Goal: Check status: Check status

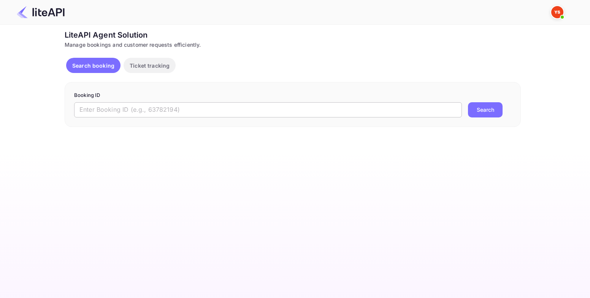
click at [136, 112] on input "text" at bounding box center [268, 109] width 388 height 15
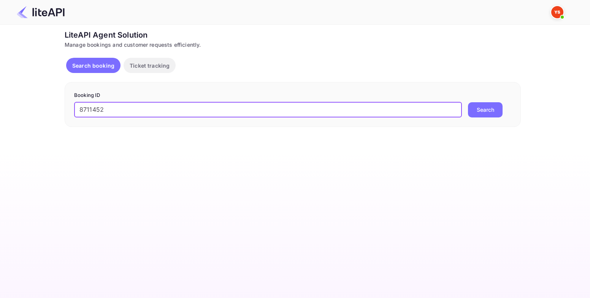
type input "8711452"
click at [486, 109] on button "Search" at bounding box center [485, 109] width 35 height 15
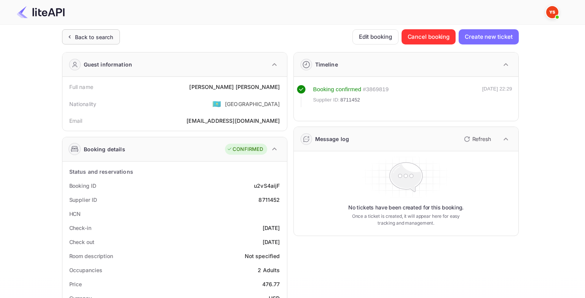
click at [102, 40] on div "Back to search" at bounding box center [94, 37] width 38 height 8
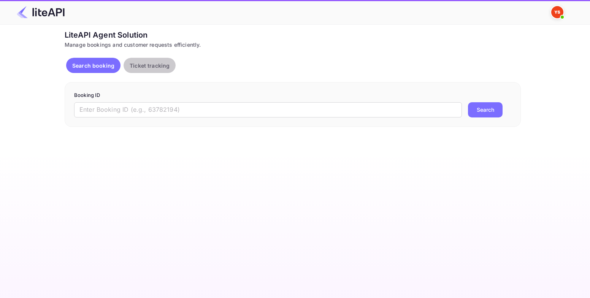
click at [171, 63] on button "Ticket tracking" at bounding box center [150, 65] width 52 height 15
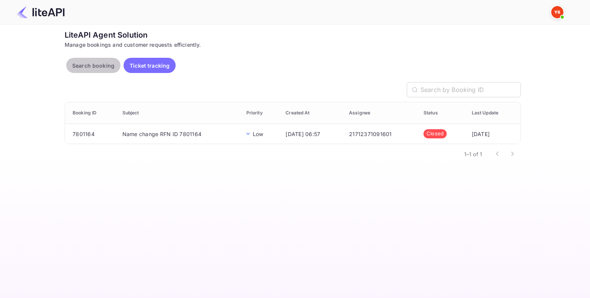
click at [86, 65] on p "Search booking" at bounding box center [93, 66] width 42 height 8
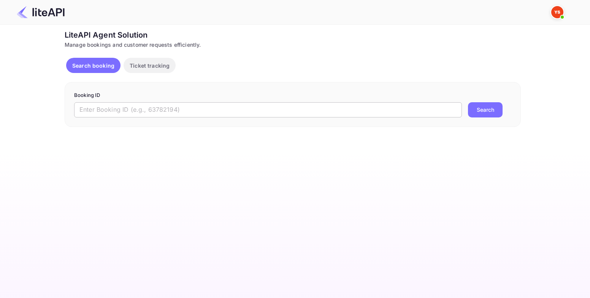
drag, startPoint x: 156, startPoint y: 111, endPoint x: 161, endPoint y: 111, distance: 4.9
click at [156, 111] on input "text" at bounding box center [268, 109] width 388 height 15
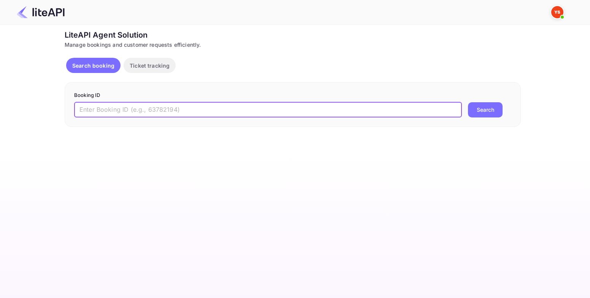
paste input "8711452"
type input "8711452"
click at [475, 111] on button "Search" at bounding box center [485, 109] width 35 height 15
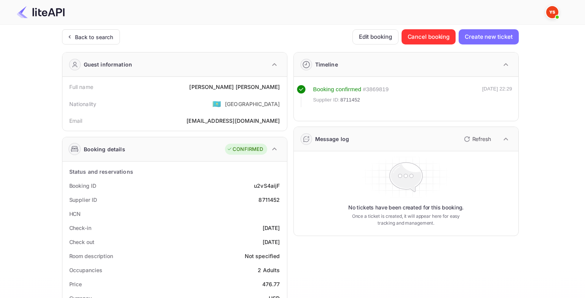
click at [324, 140] on div "Message log" at bounding box center [332, 139] width 34 height 8
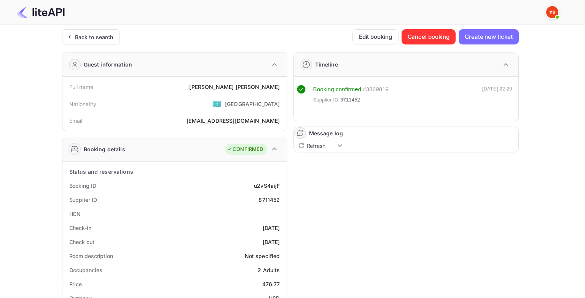
click at [326, 137] on div "Message log" at bounding box center [326, 133] width 34 height 8
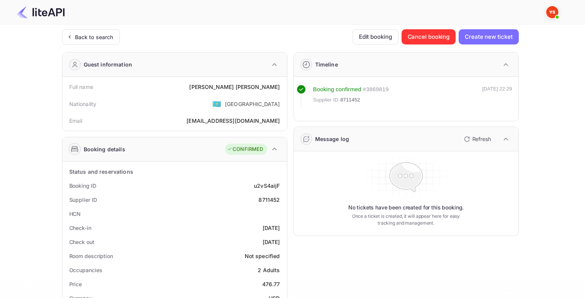
click at [480, 138] on p "Refresh" at bounding box center [481, 139] width 19 height 8
click at [86, 40] on div "Back to search" at bounding box center [94, 37] width 38 height 8
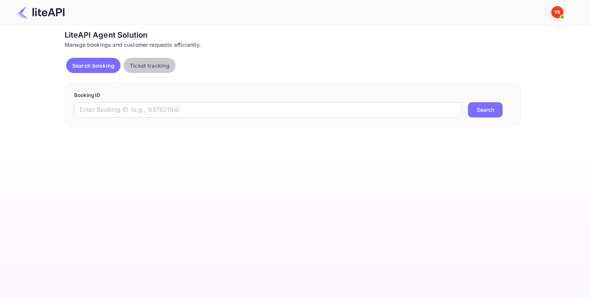
click at [151, 65] on p "Ticket tracking" at bounding box center [150, 66] width 40 height 8
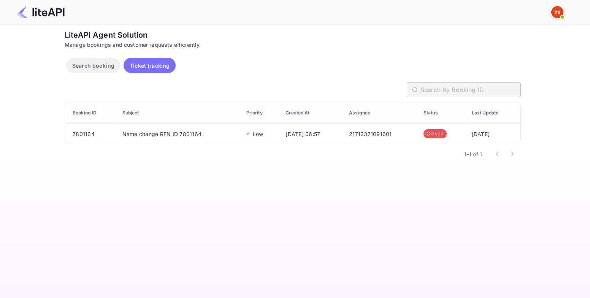
click at [433, 94] on input "text" at bounding box center [471, 89] width 100 height 15
paste input "8711452"
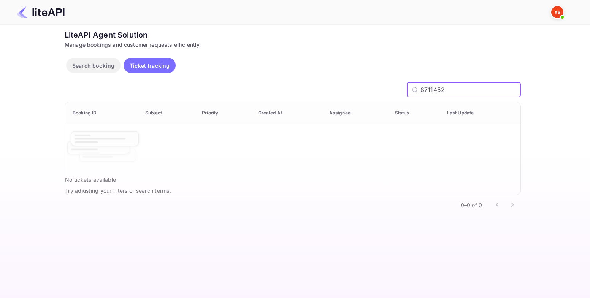
type input "8711452"
click at [85, 64] on p "Search booking" at bounding box center [93, 66] width 42 height 8
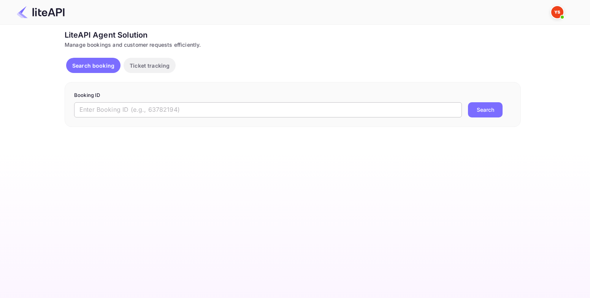
click at [98, 113] on input "text" at bounding box center [268, 109] width 388 height 15
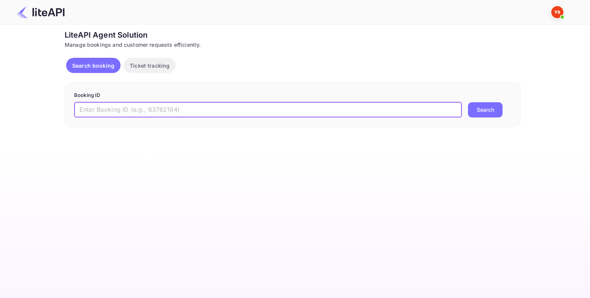
paste input "8711452"
type input "8711452"
click at [481, 114] on button "Search" at bounding box center [485, 109] width 35 height 15
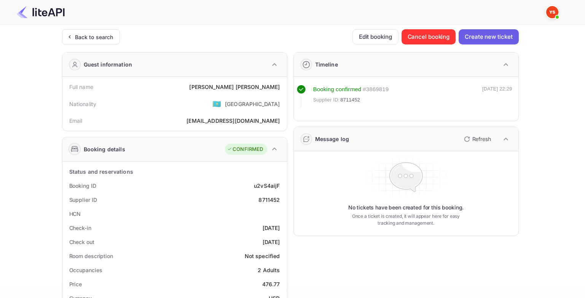
click at [487, 38] on button "Create new ticket" at bounding box center [488, 36] width 60 height 15
